Goal: Transaction & Acquisition: Book appointment/travel/reservation

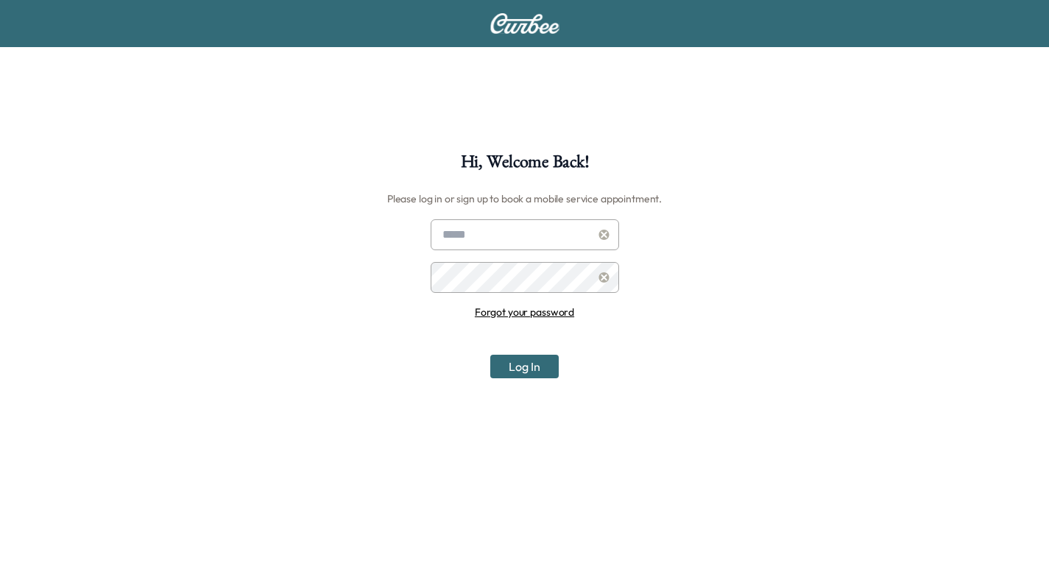
type input "**********"
click at [548, 236] on input "**********" at bounding box center [525, 234] width 188 height 31
click at [531, 361] on button "Log In" at bounding box center [524, 367] width 68 height 24
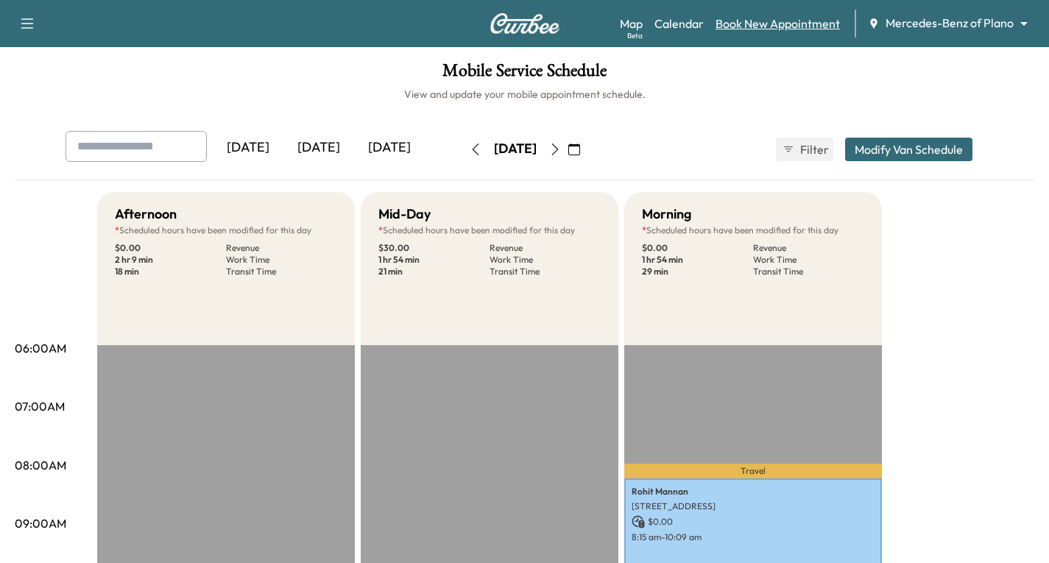
click at [778, 25] on link "Book New Appointment" at bounding box center [778, 24] width 124 height 18
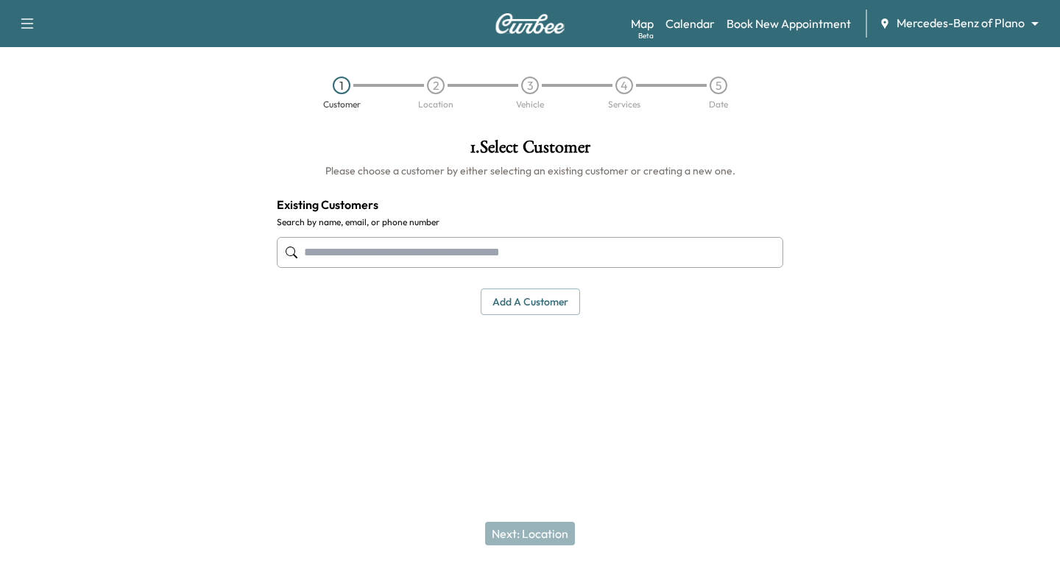
click at [308, 253] on input "text" at bounding box center [530, 252] width 507 height 31
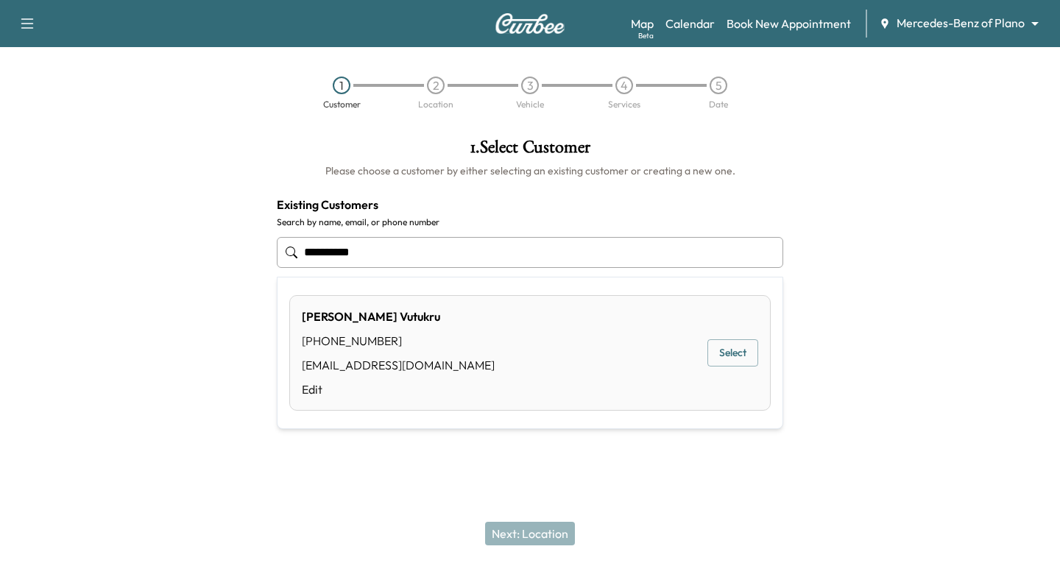
click at [729, 350] on button "Select" at bounding box center [733, 352] width 51 height 27
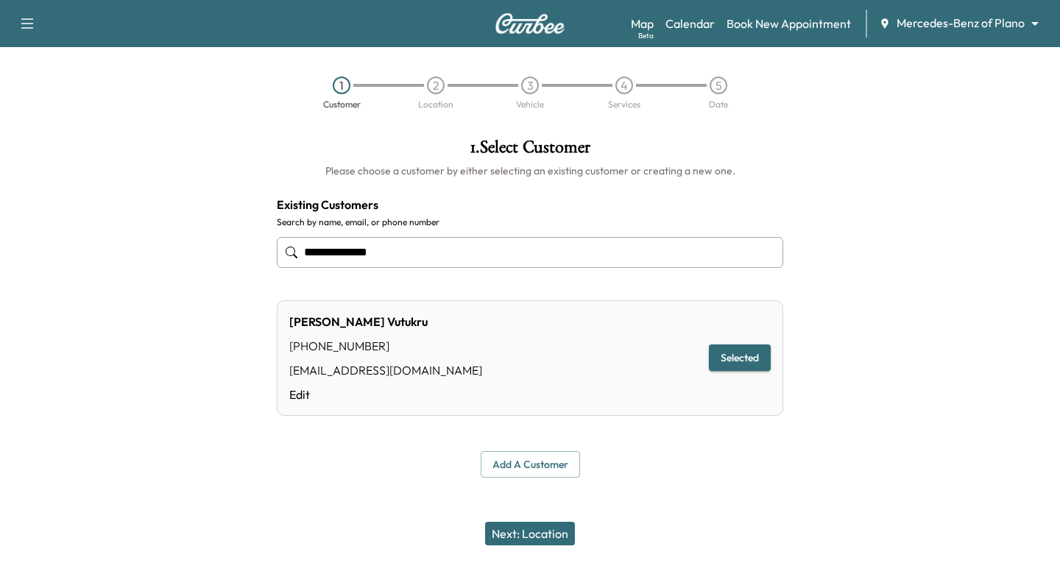
type input "**********"
click at [554, 533] on button "Next: Location" at bounding box center [530, 534] width 90 height 24
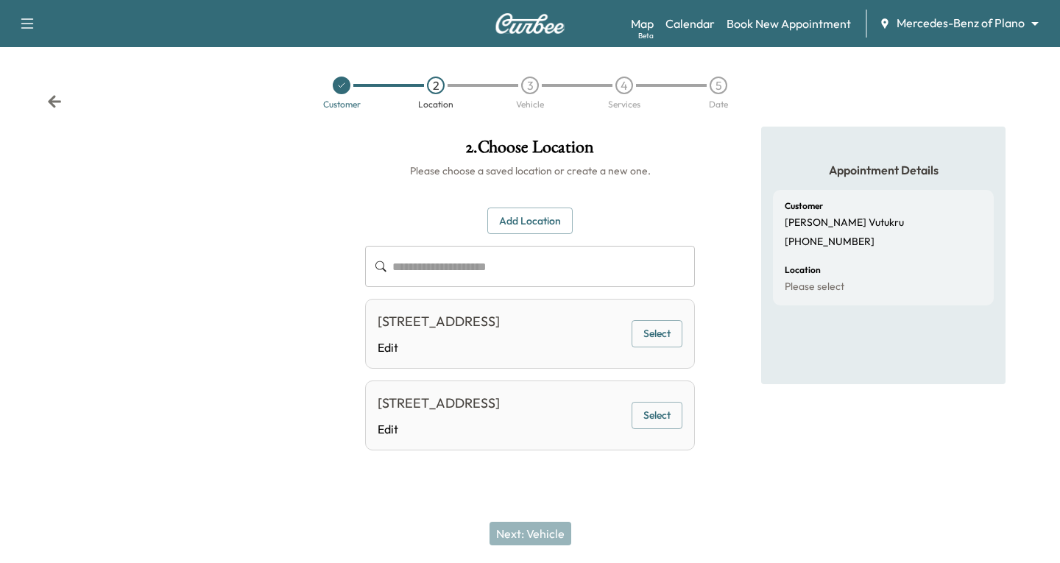
click at [657, 333] on button "Select" at bounding box center [657, 333] width 51 height 27
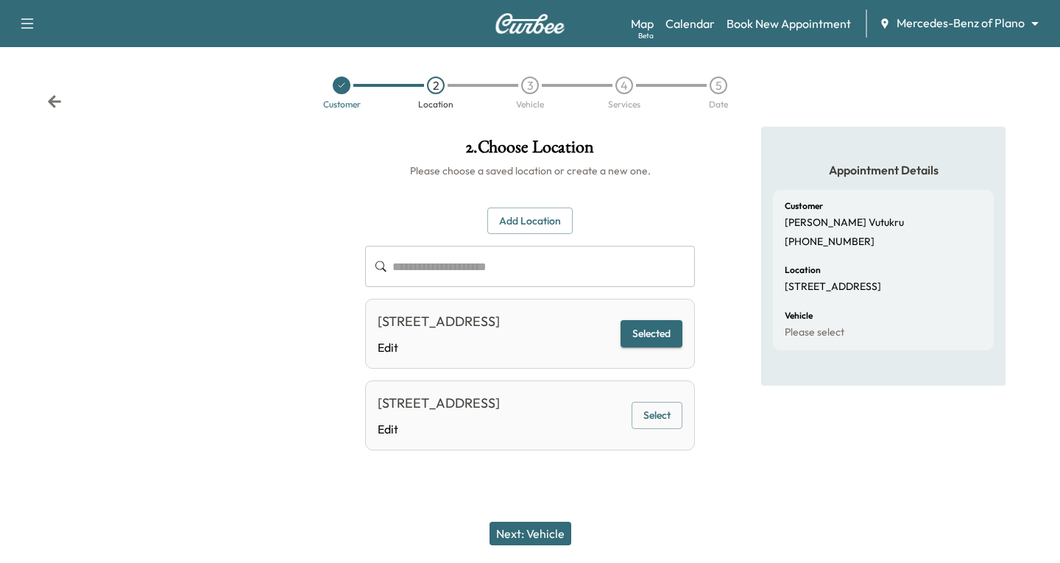
click at [543, 537] on button "Next: Vehicle" at bounding box center [531, 534] width 82 height 24
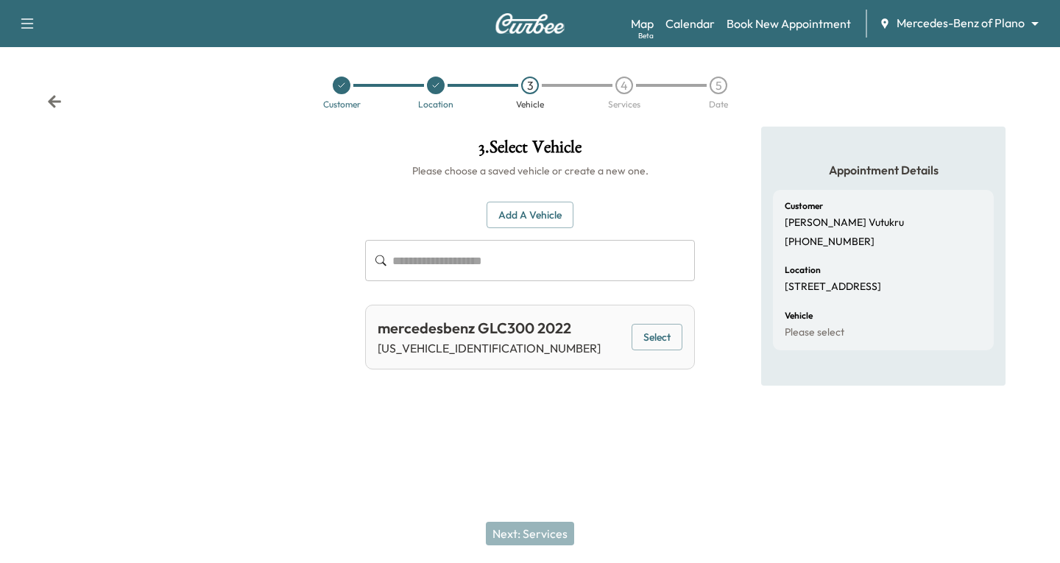
click at [658, 332] on button "Select" at bounding box center [657, 337] width 51 height 27
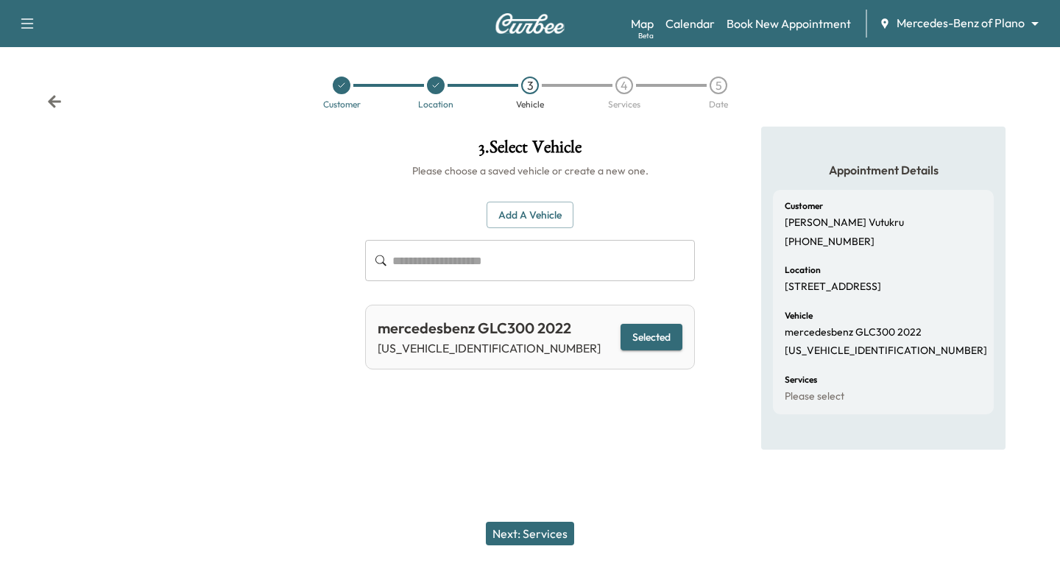
click at [521, 531] on button "Next: Services" at bounding box center [530, 534] width 88 height 24
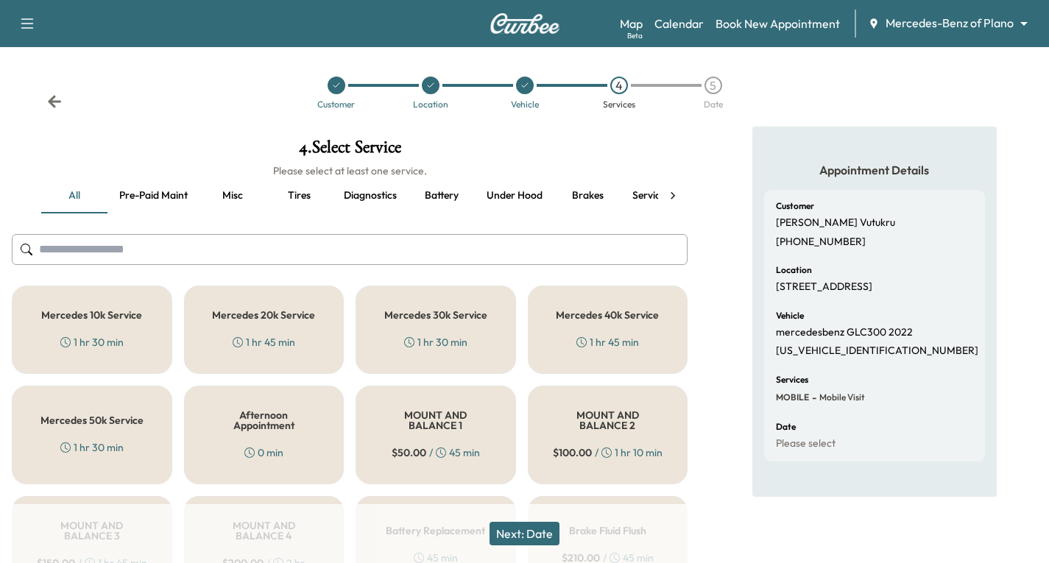
click at [403, 314] on h5 "Mercedes 30k Service" at bounding box center [435, 315] width 103 height 10
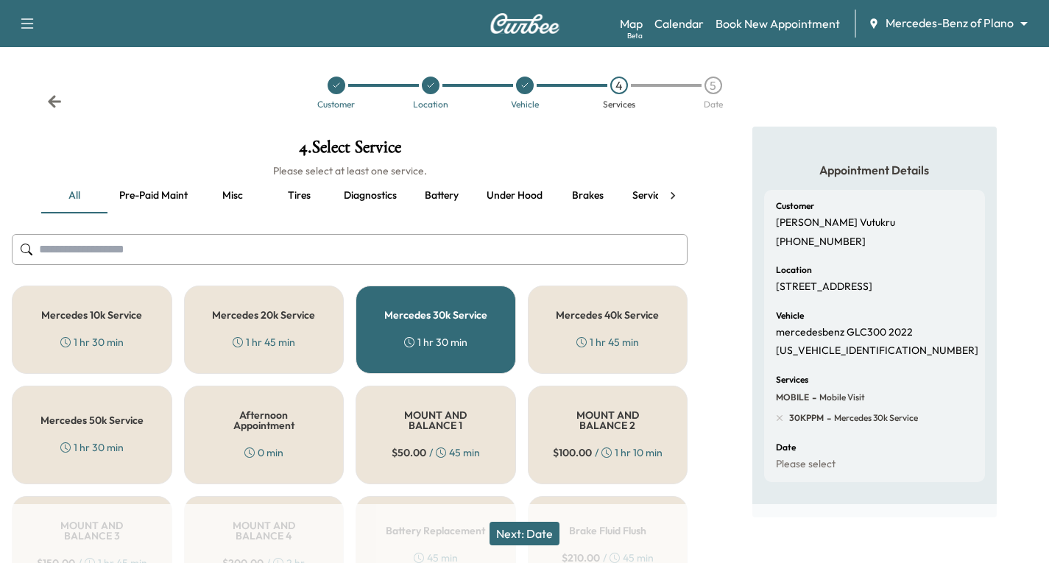
click at [546, 531] on button "Next: Date" at bounding box center [525, 534] width 70 height 24
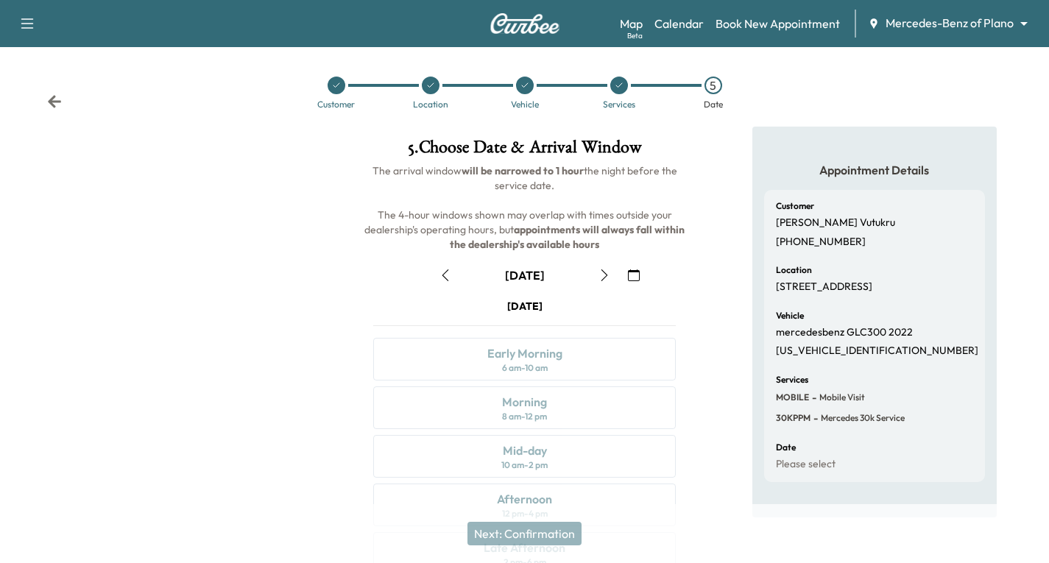
click at [607, 274] on icon "button" at bounding box center [605, 275] width 12 height 12
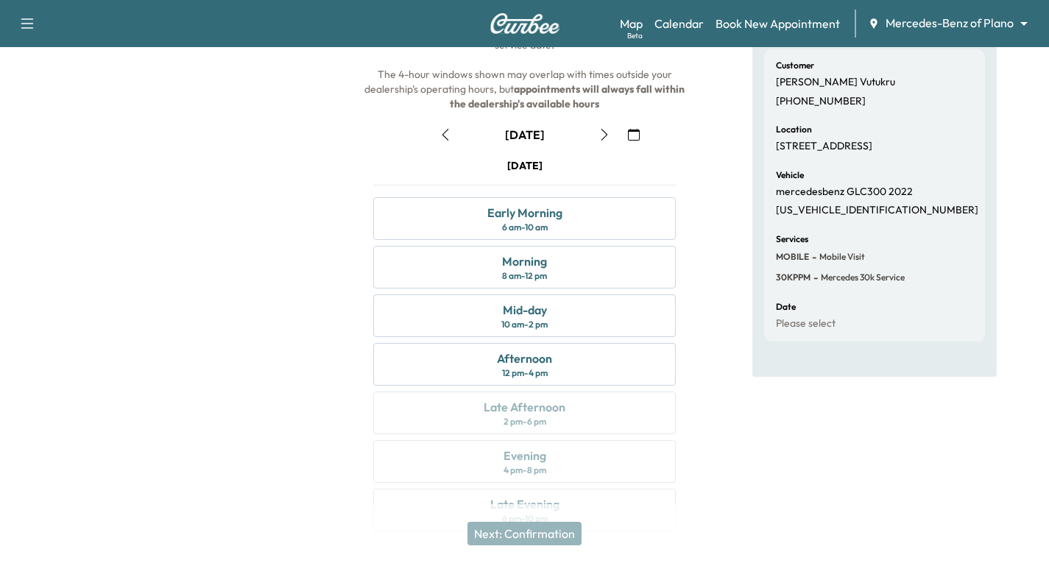
scroll to position [147, 0]
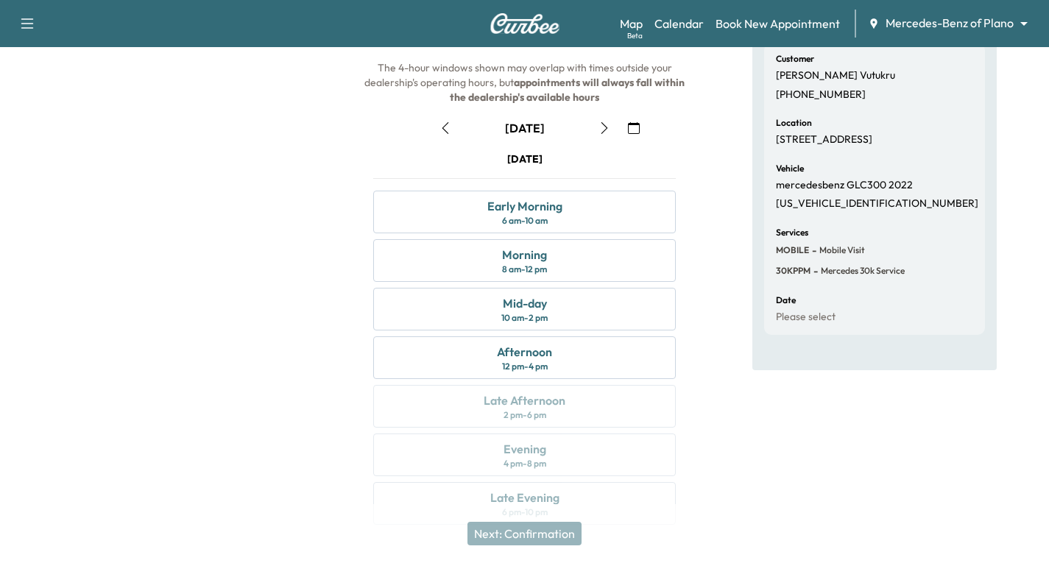
click at [604, 129] on icon "button" at bounding box center [605, 128] width 12 height 12
click at [535, 359] on div "Afternoon" at bounding box center [524, 352] width 55 height 18
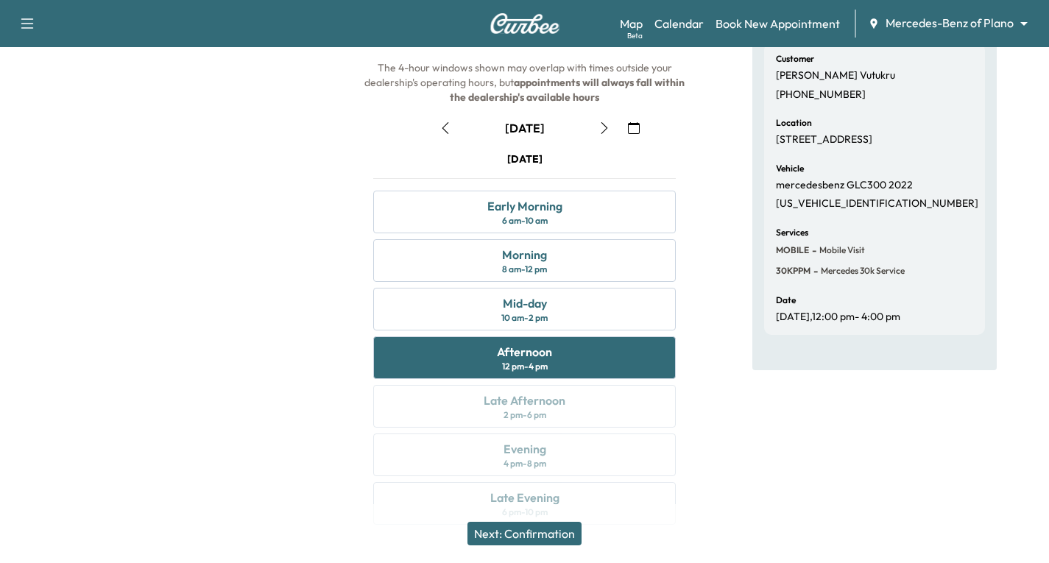
click at [526, 528] on button "Next: Confirmation" at bounding box center [525, 534] width 114 height 24
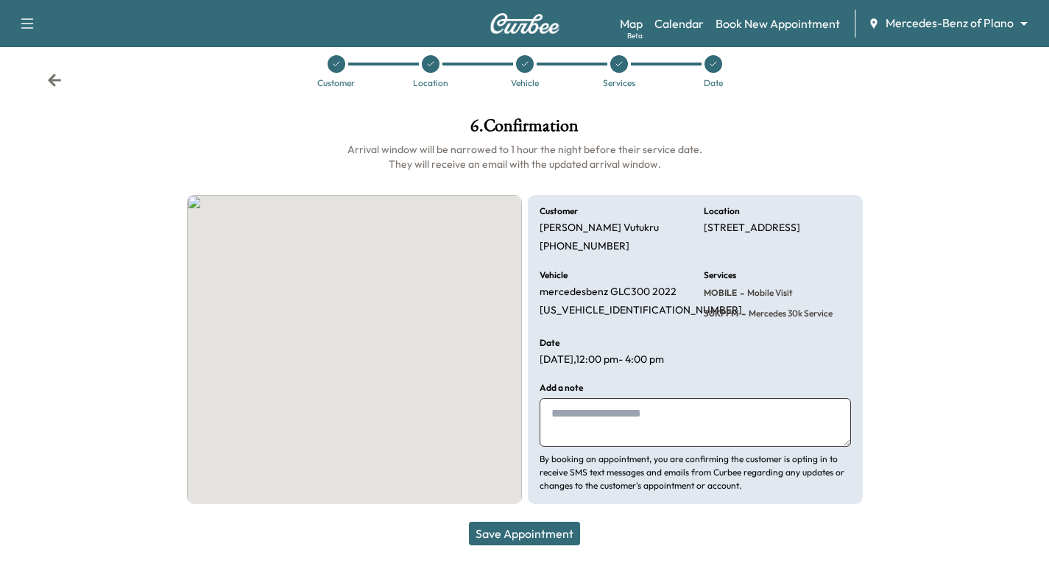
scroll to position [21, 0]
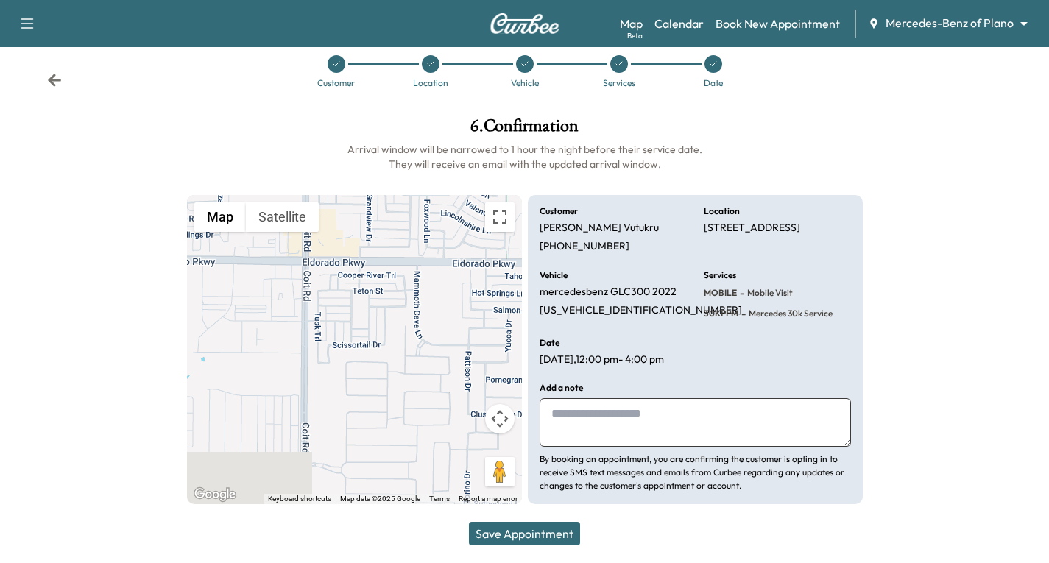
click at [538, 532] on button "Save Appointment" at bounding box center [524, 534] width 111 height 24
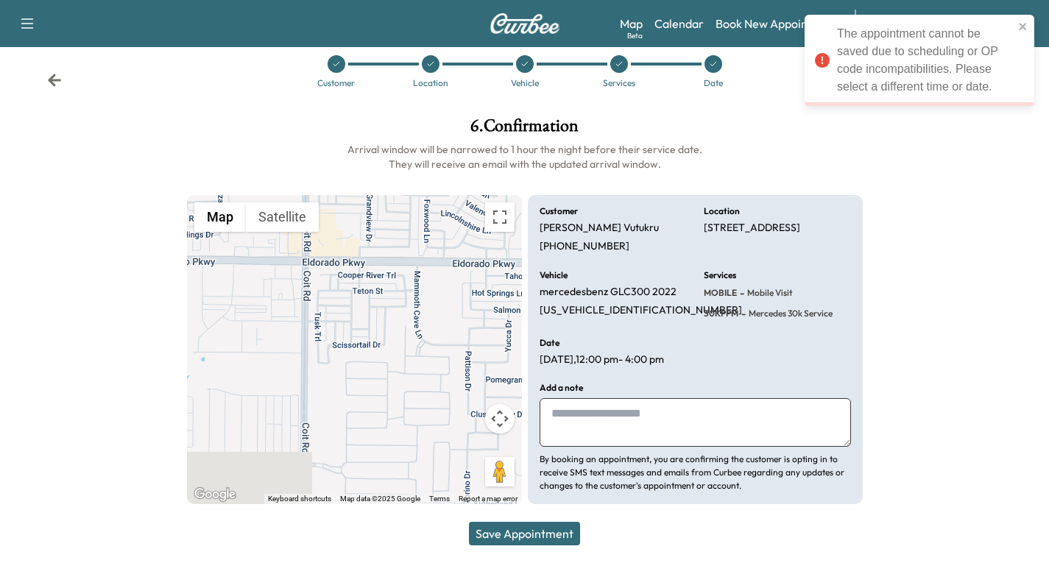
click at [52, 77] on icon at bounding box center [54, 80] width 13 height 13
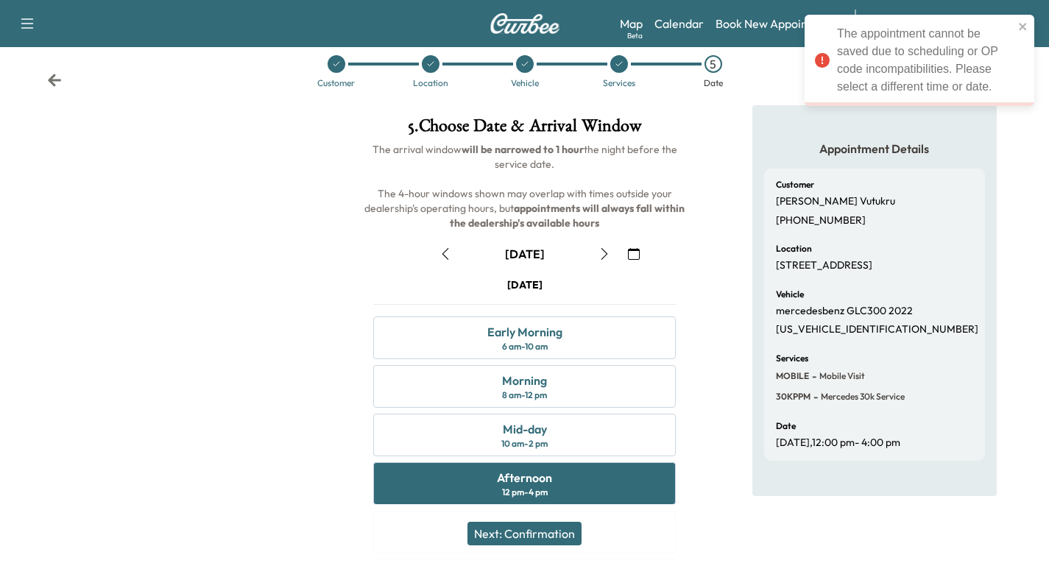
click at [440, 250] on icon "button" at bounding box center [446, 254] width 12 height 12
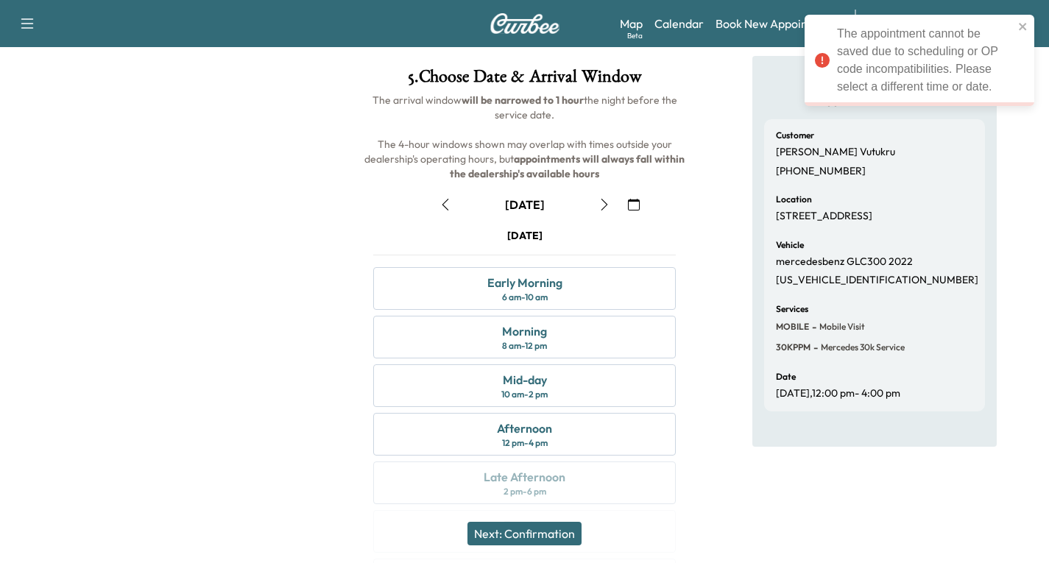
scroll to position [169, 0]
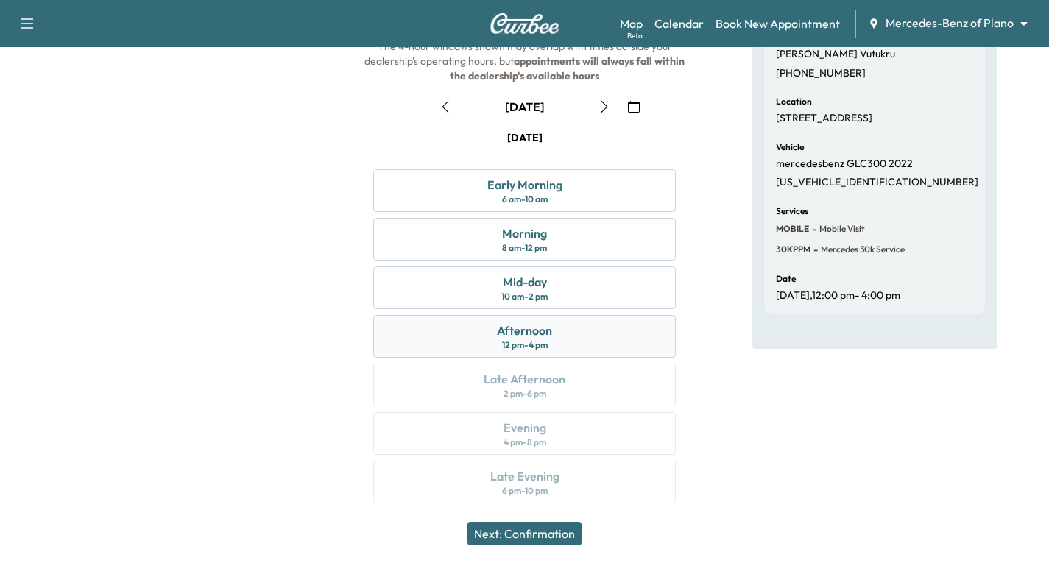
click at [589, 339] on div "Afternoon 12 pm - 4 pm" at bounding box center [524, 336] width 303 height 43
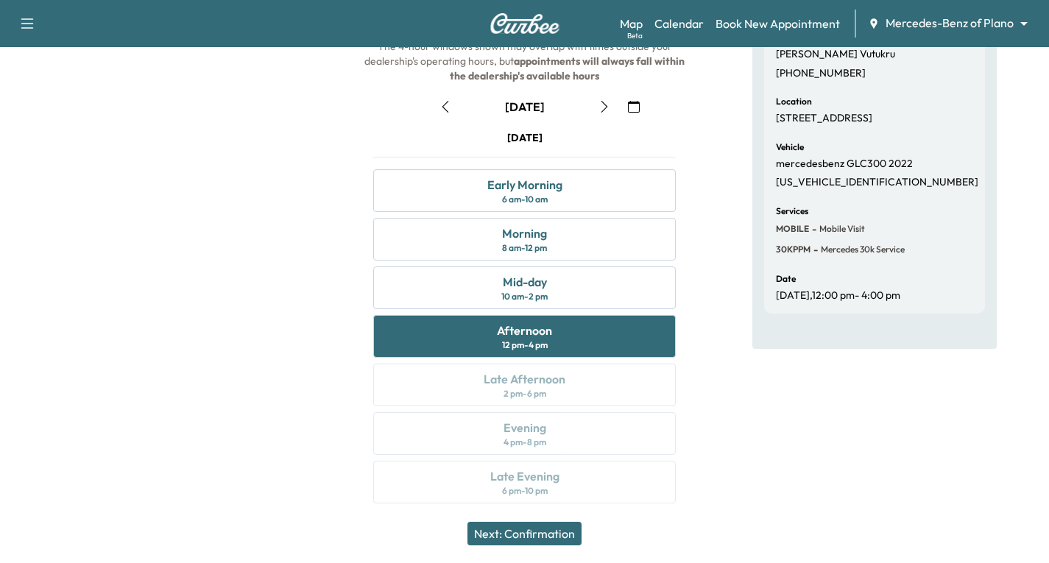
click at [510, 528] on button "Next: Confirmation" at bounding box center [525, 534] width 114 height 24
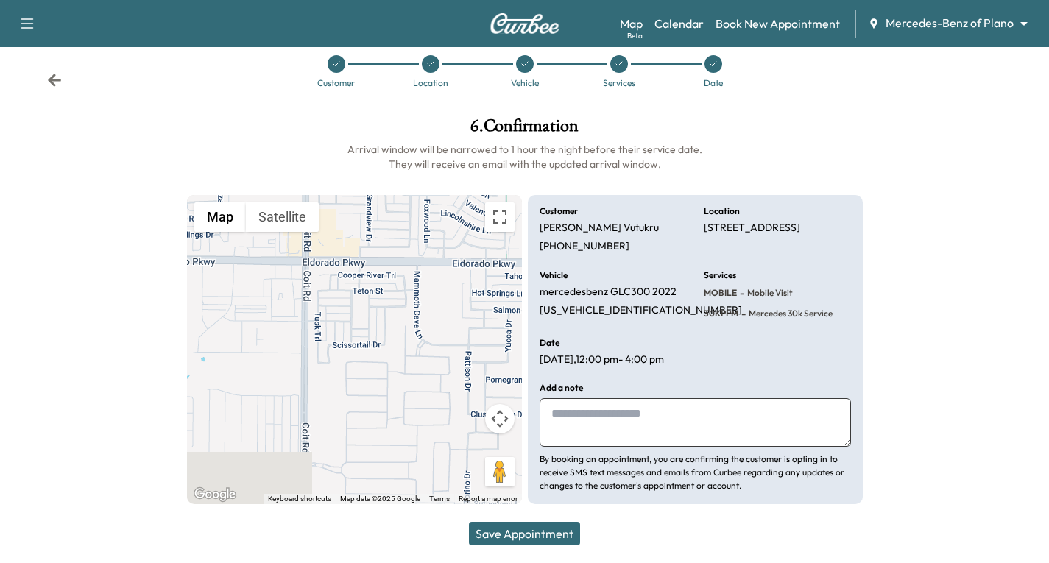
click at [565, 527] on button "Save Appointment" at bounding box center [524, 534] width 111 height 24
click at [50, 74] on icon at bounding box center [54, 80] width 13 height 13
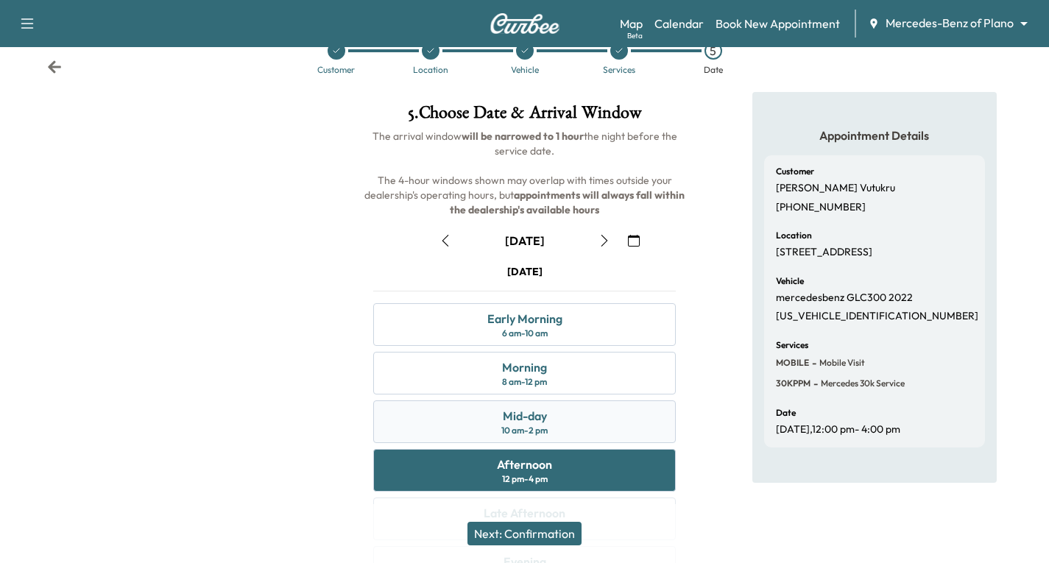
click at [563, 417] on div "Mid-day 10 am - 2 pm" at bounding box center [524, 422] width 303 height 43
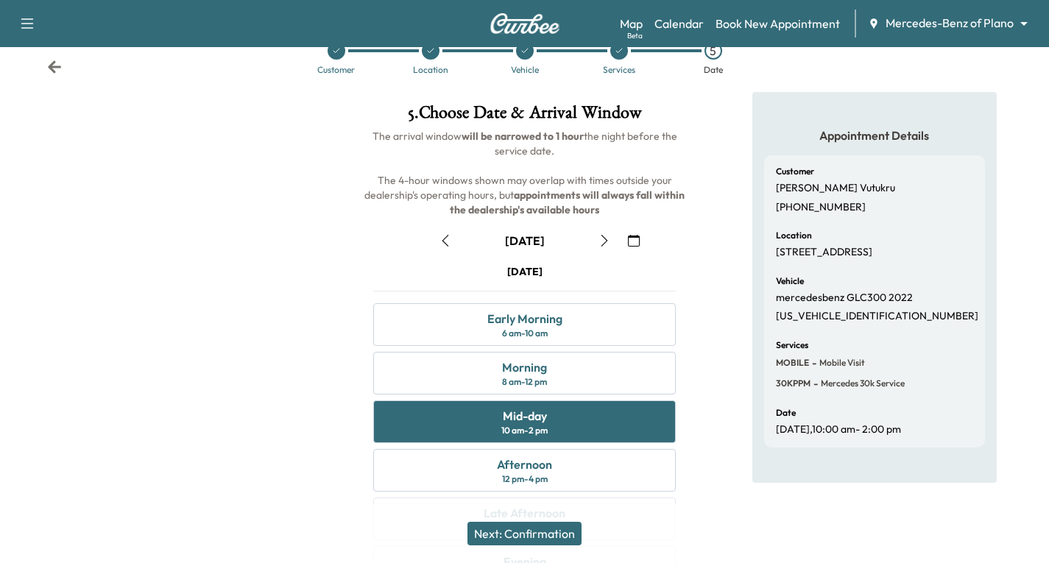
click at [532, 532] on button "Next: Confirmation" at bounding box center [525, 534] width 114 height 24
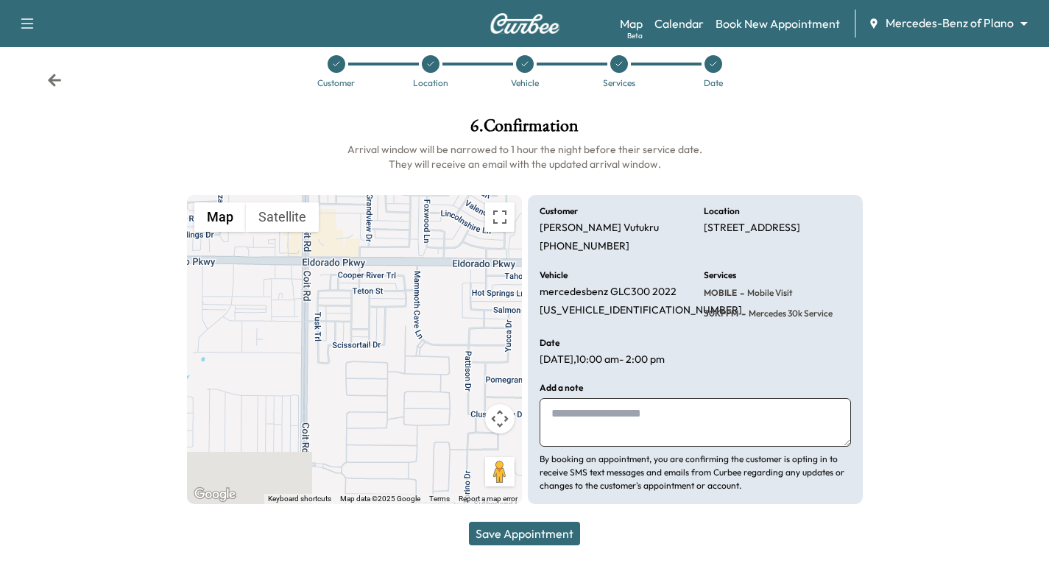
click at [524, 529] on button "Save Appointment" at bounding box center [524, 534] width 111 height 24
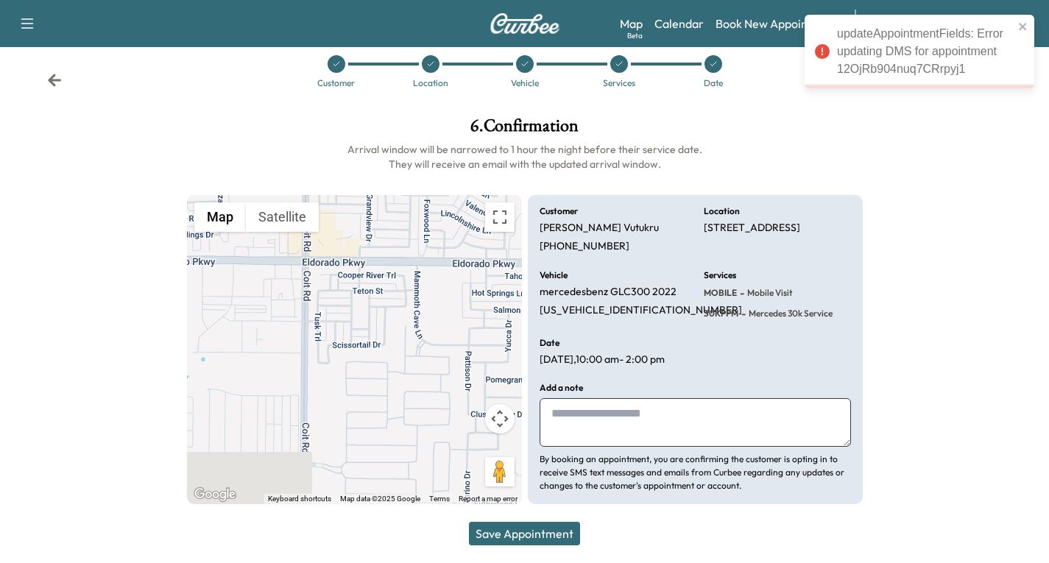
click at [49, 73] on icon at bounding box center [54, 80] width 15 height 15
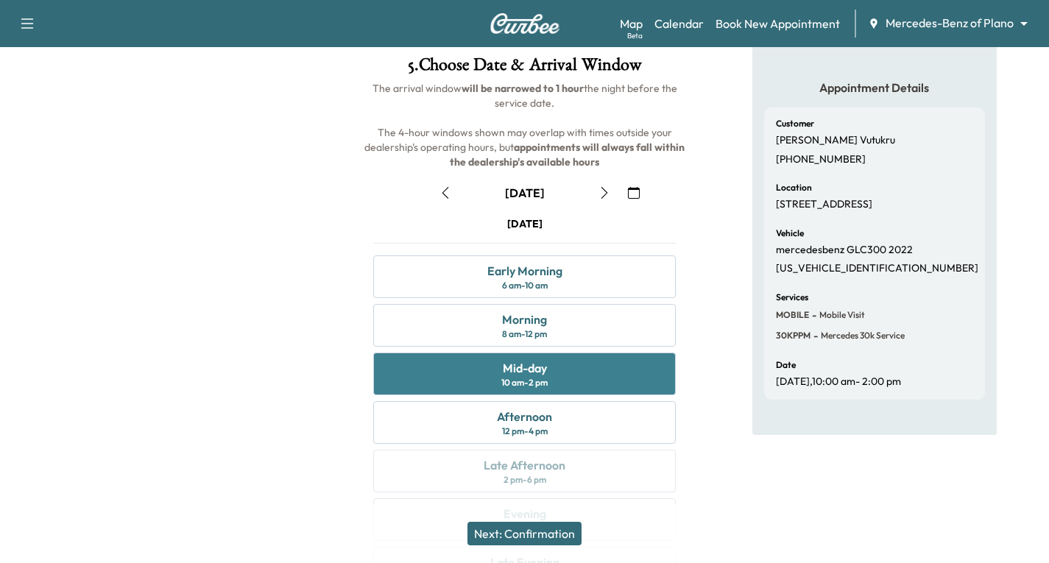
scroll to position [108, 0]
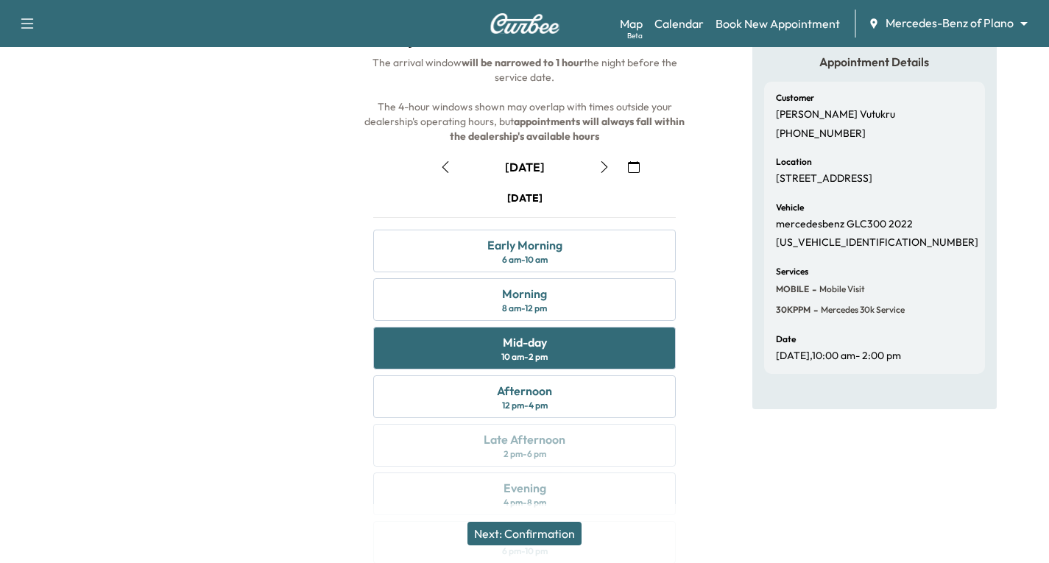
click at [601, 167] on icon "button" at bounding box center [605, 167] width 12 height 12
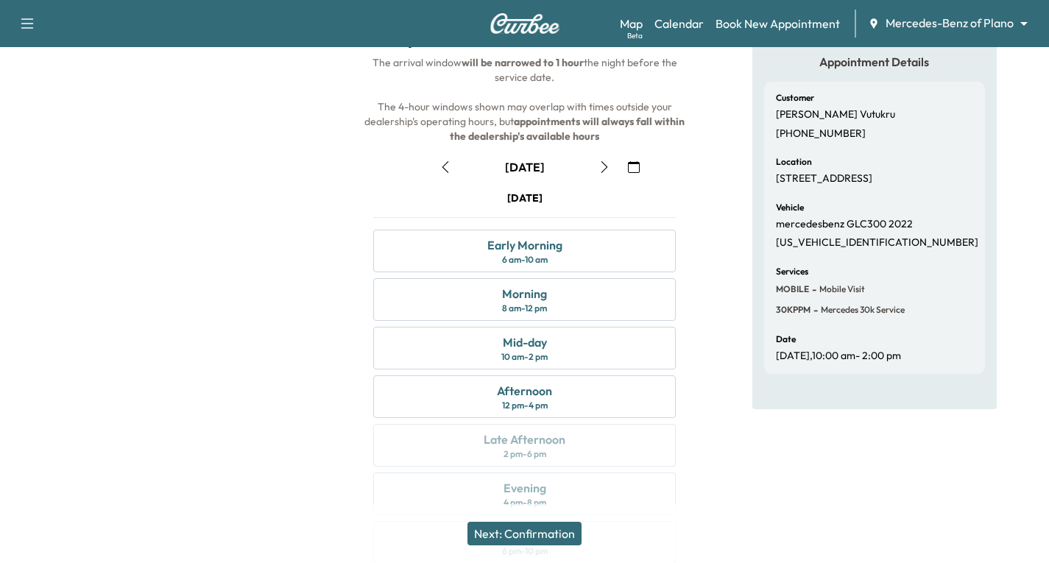
click at [601, 167] on icon "button" at bounding box center [605, 167] width 12 height 12
click at [567, 393] on div "Afternoon 12 pm - 4 pm" at bounding box center [524, 397] width 303 height 43
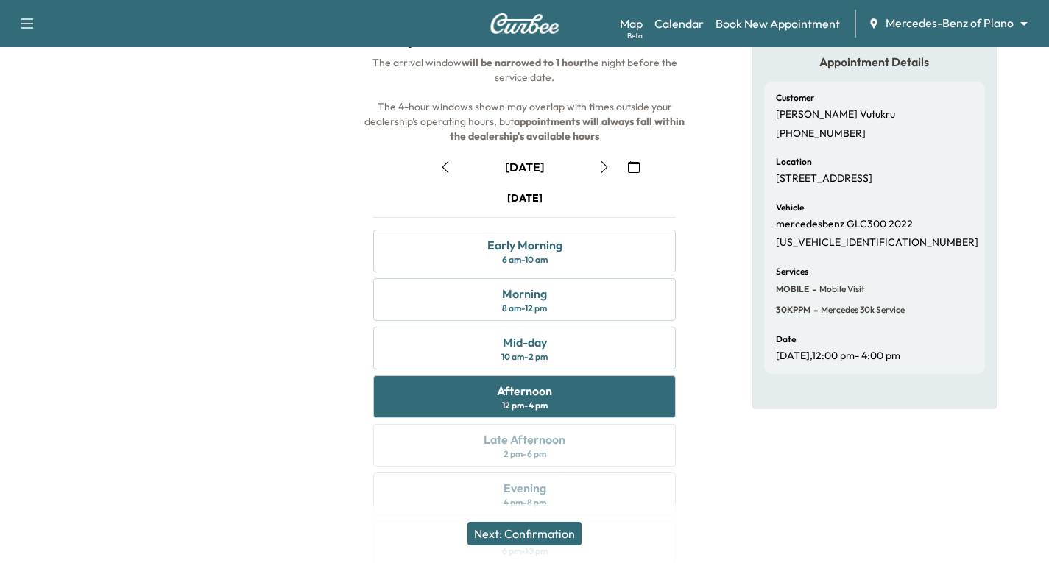
click at [557, 529] on button "Next: Confirmation" at bounding box center [525, 534] width 114 height 24
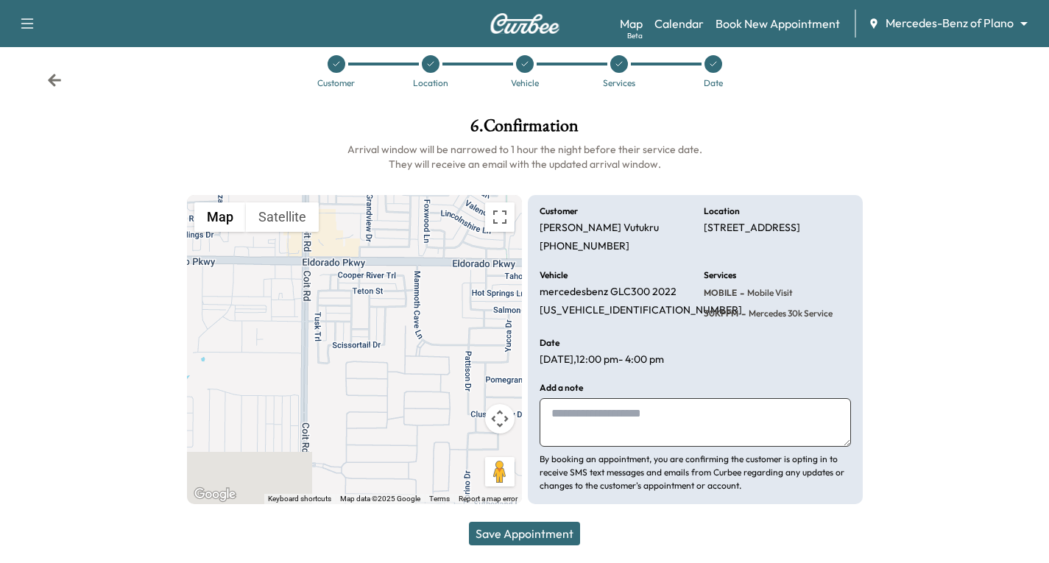
click at [551, 535] on button "Save Appointment" at bounding box center [524, 534] width 111 height 24
click at [31, 24] on icon "button" at bounding box center [27, 24] width 18 height 18
click at [49, 96] on button "Log Out" at bounding box center [51, 105] width 55 height 24
